Goal: Information Seeking & Learning: Learn about a topic

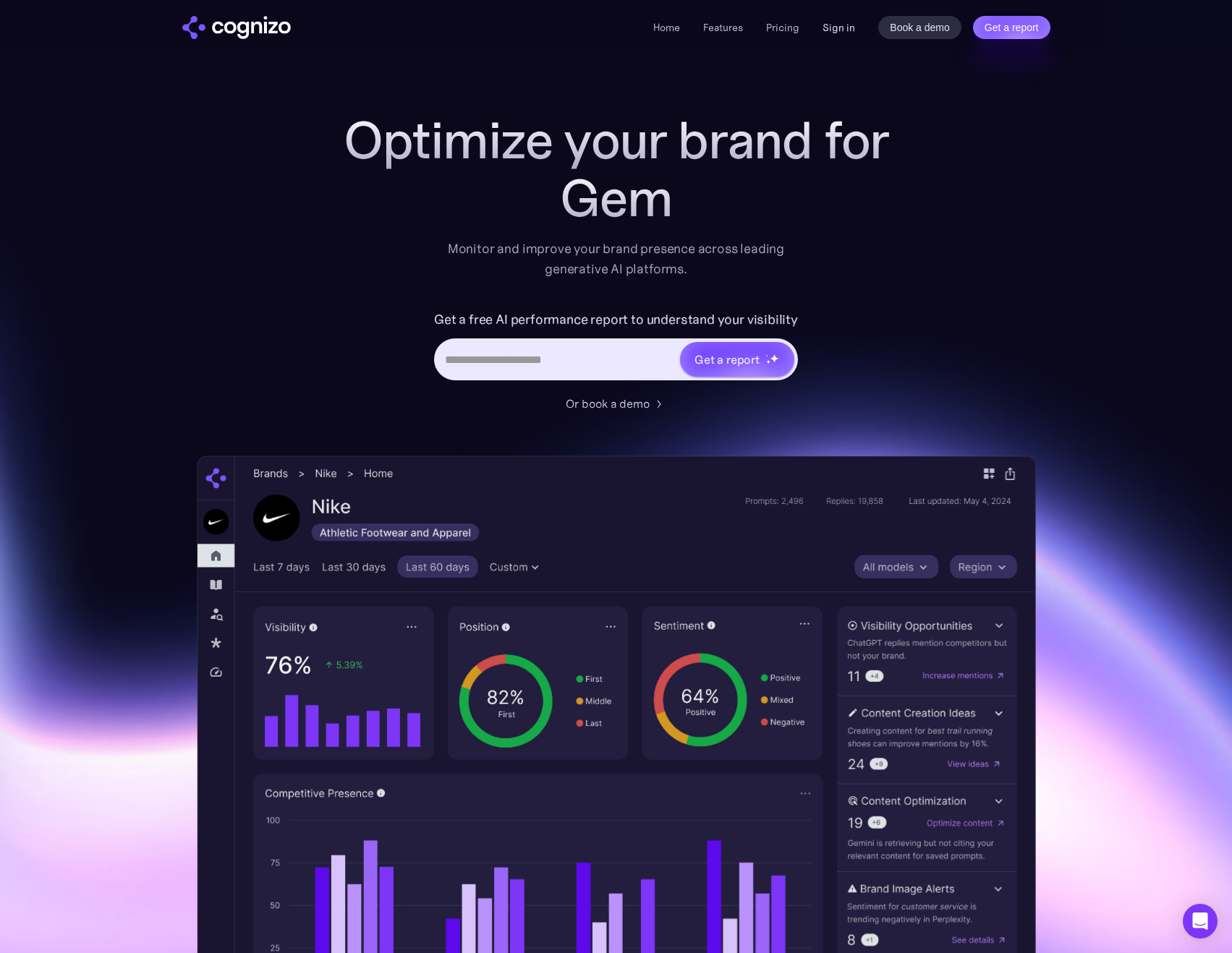
click at [833, 22] on link "Sign in" at bounding box center [838, 28] width 32 height 17
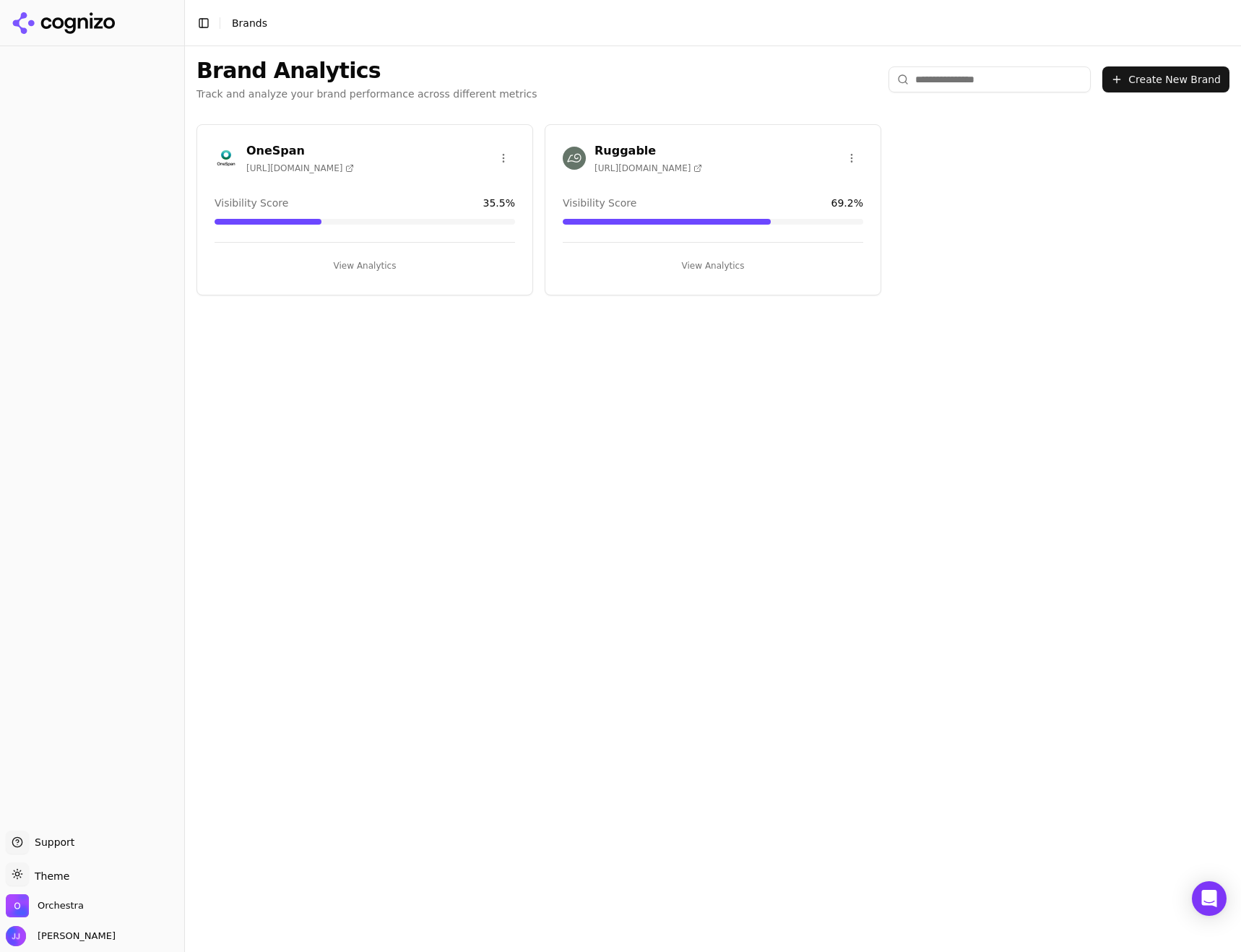
click at [700, 165] on div "Ruggable [URL][DOMAIN_NAME]" at bounding box center [713, 158] width 301 height 31
click at [728, 268] on button "View Analytics" at bounding box center [713, 265] width 301 height 23
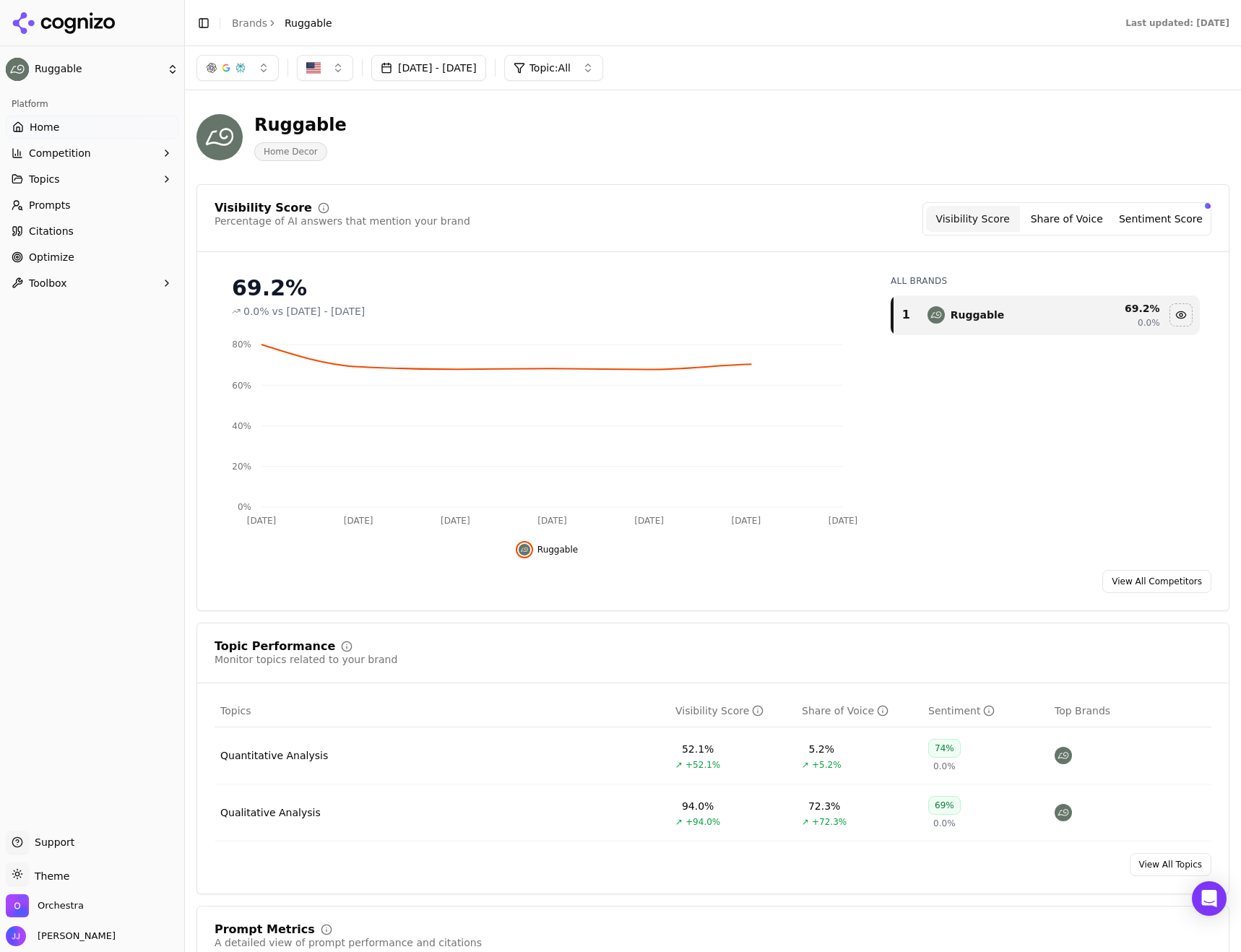
click at [43, 173] on span "Topics" at bounding box center [44, 179] width 31 height 14
click at [72, 205] on span "Quantitative Analysis" at bounding box center [93, 202] width 126 height 14
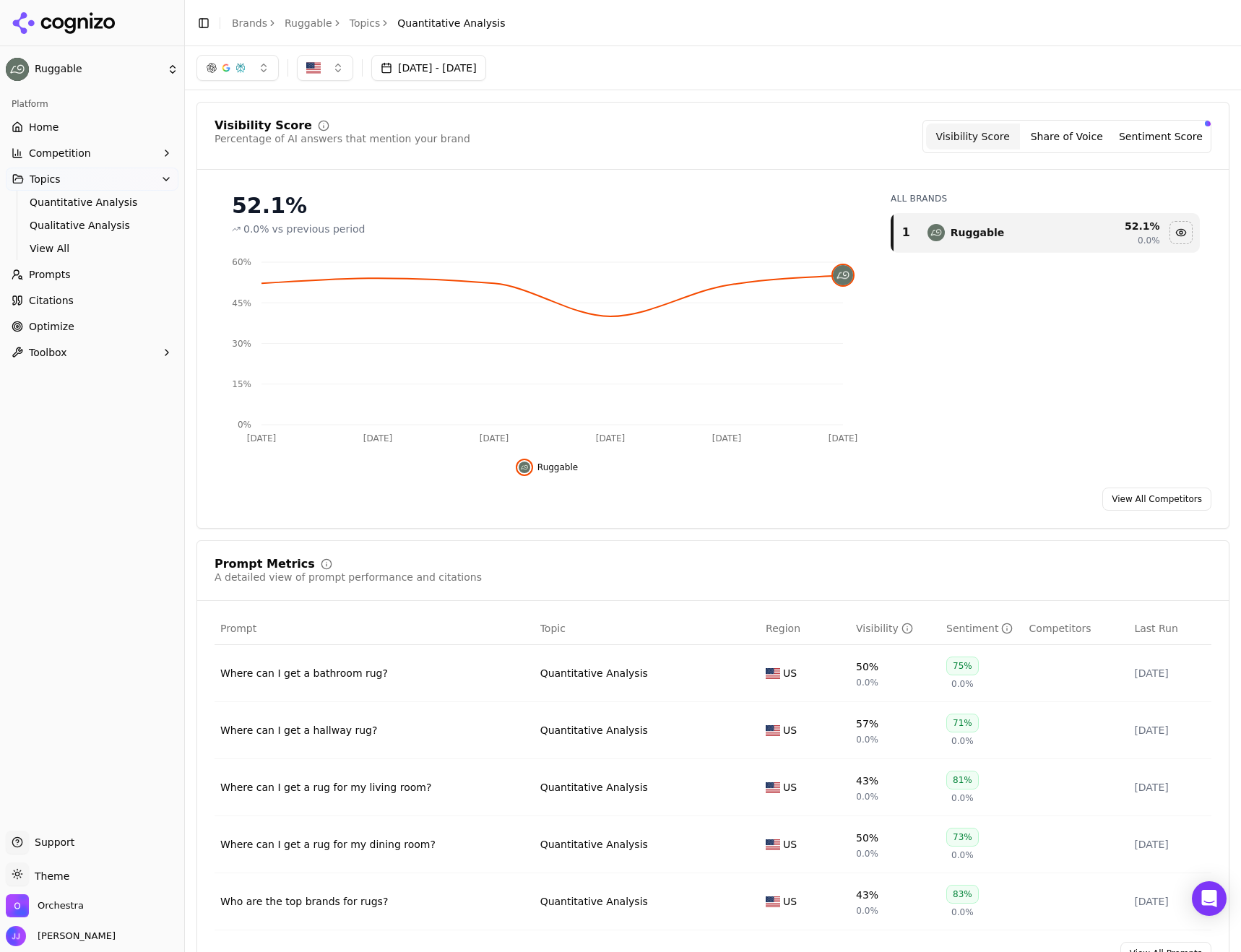
click at [1136, 499] on link "View All Competitors" at bounding box center [1157, 499] width 109 height 23
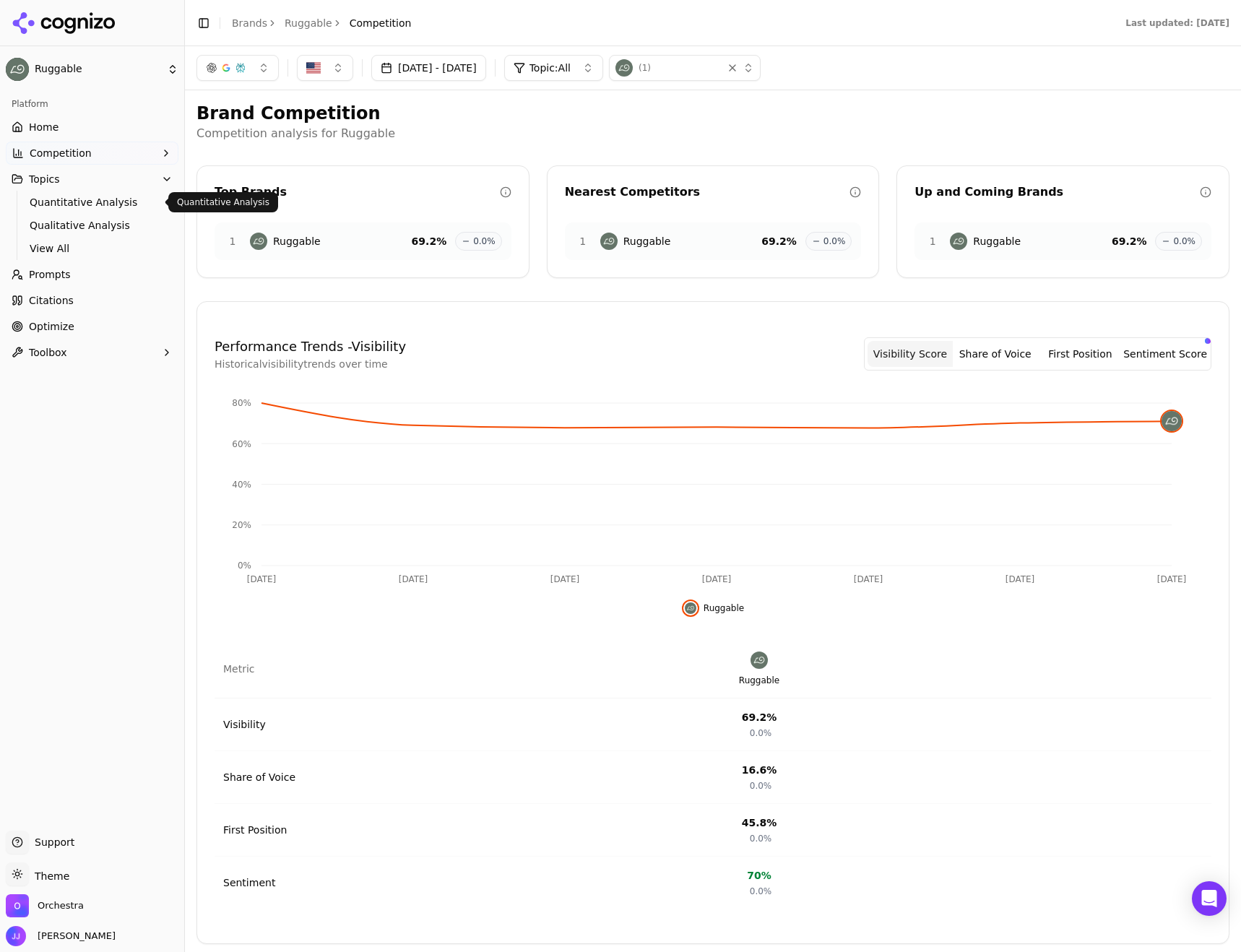
click at [73, 207] on span "Quantitative Analysis" at bounding box center [93, 202] width 126 height 14
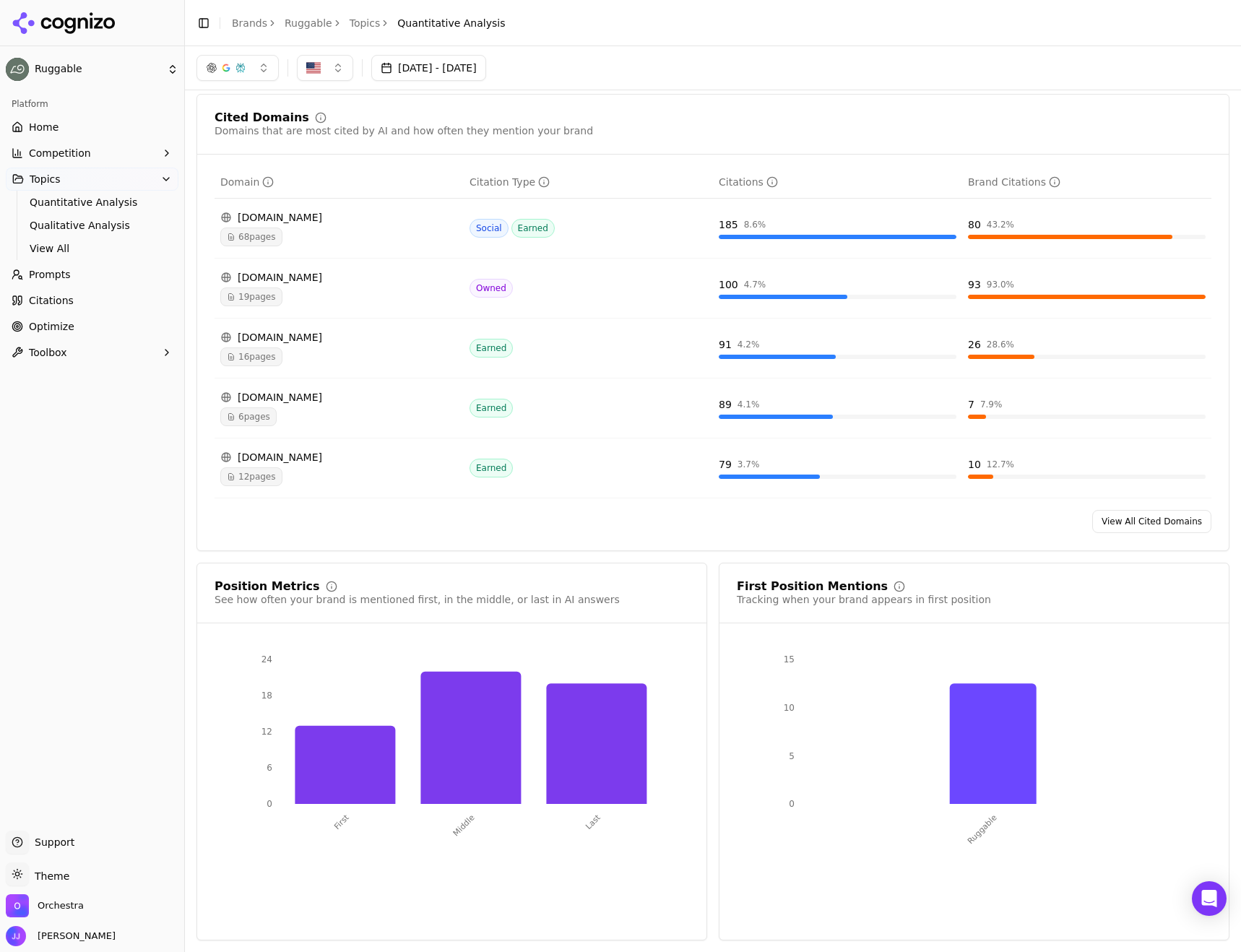
scroll to position [828, 0]
